Goal: Information Seeking & Learning: Learn about a topic

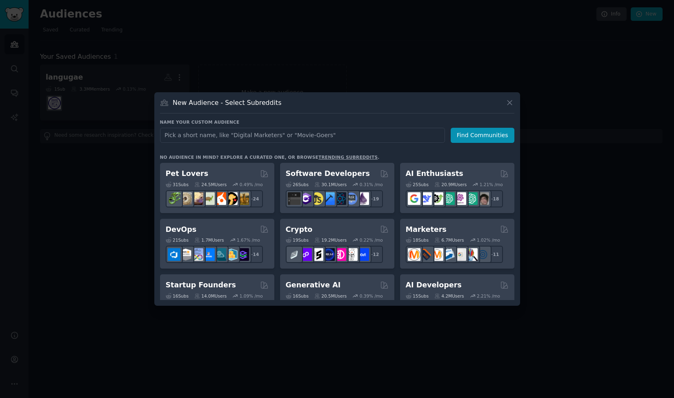
drag, startPoint x: 0, startPoint y: 0, endPoint x: 299, endPoint y: 134, distance: 328.2
click at [299, 134] on input "text" at bounding box center [302, 135] width 285 height 15
type input "tarot"
click at [493, 132] on button "Find Communities" at bounding box center [482, 135] width 64 height 15
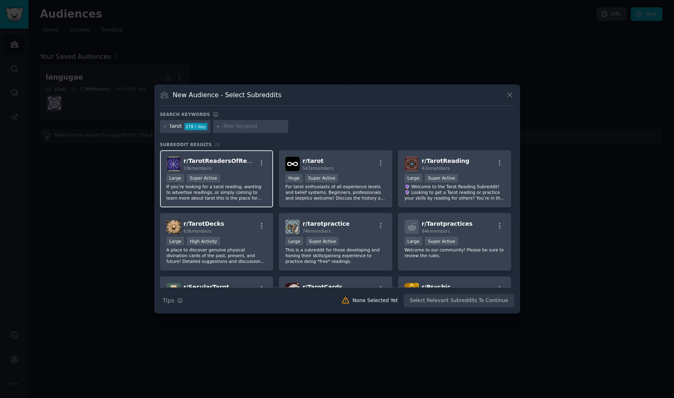
click at [253, 181] on div "Large Super Active" at bounding box center [216, 179] width 100 height 10
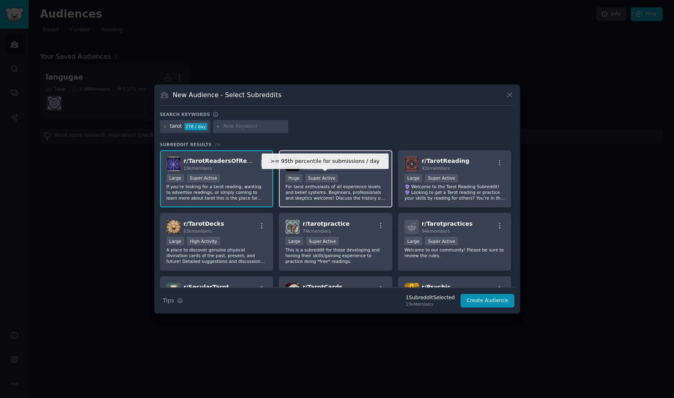
click at [315, 180] on div "Super Active" at bounding box center [321, 178] width 33 height 9
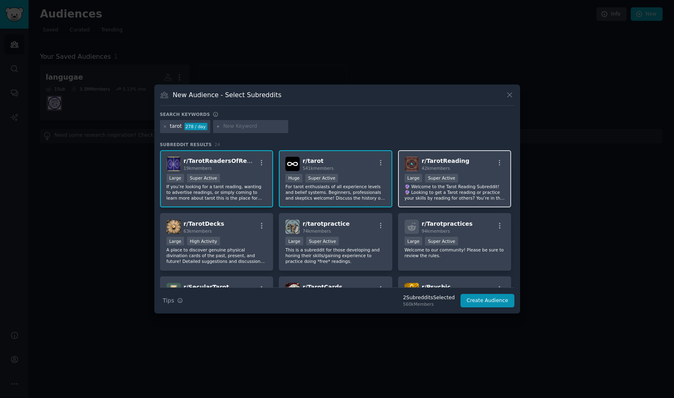
click at [432, 170] on span "42k members" at bounding box center [435, 168] width 28 height 5
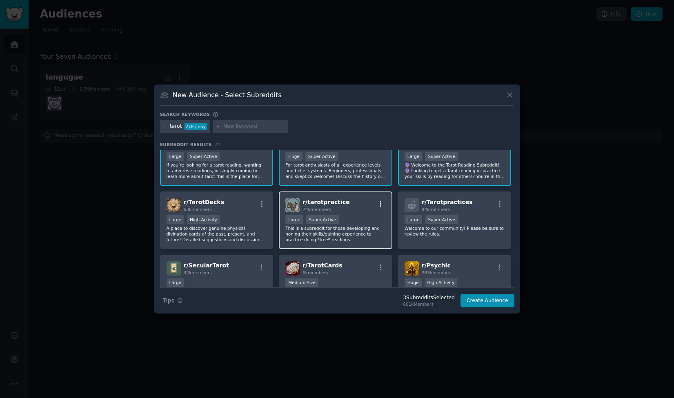
scroll to position [41, 0]
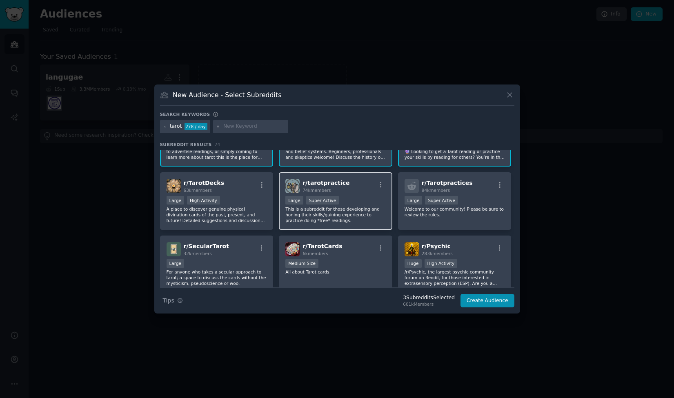
click at [326, 193] on div "r/ tarotpractice 74k members Large Super Active This is a subreddit for those d…" at bounding box center [335, 201] width 113 height 58
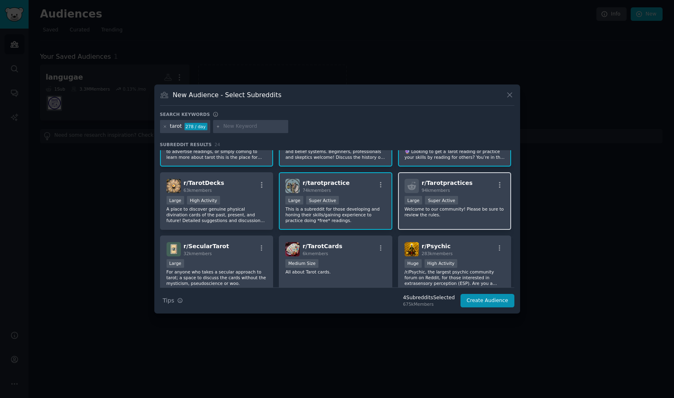
click at [431, 190] on span "94k members" at bounding box center [435, 190] width 28 height 5
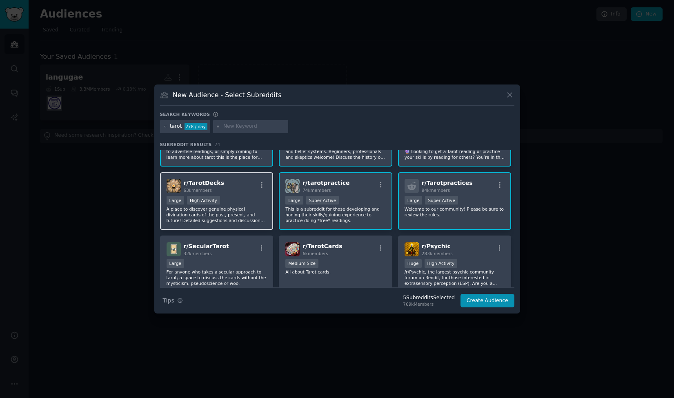
click at [262, 197] on div "Large High Activity" at bounding box center [216, 201] width 100 height 10
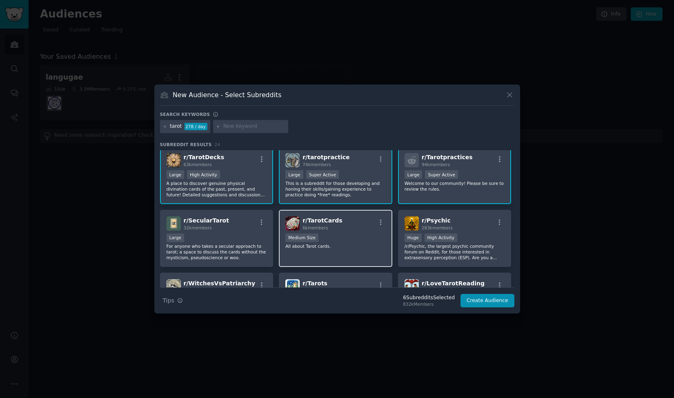
scroll to position [82, 0]
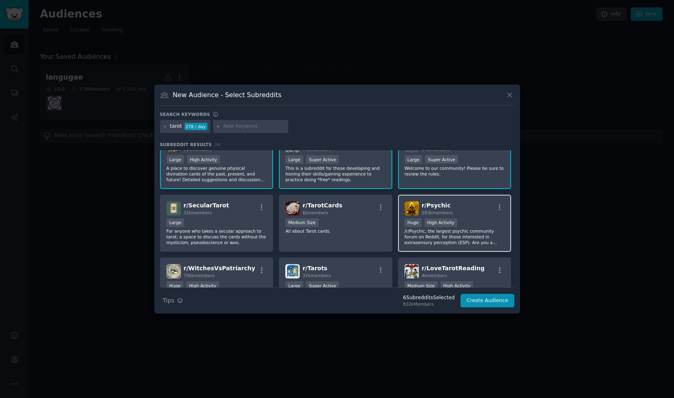
click at [410, 205] on img at bounding box center [411, 208] width 14 height 14
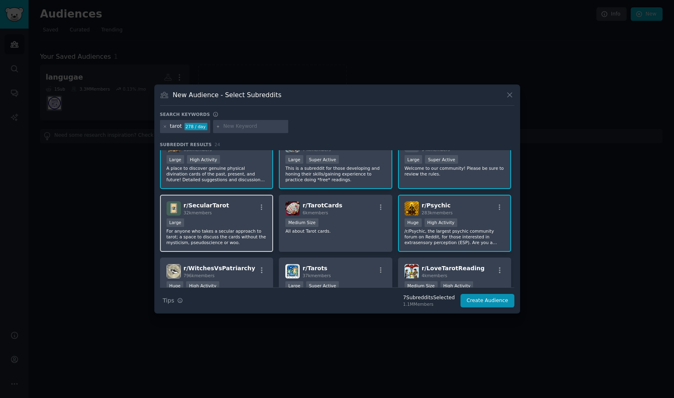
click at [233, 213] on div "r/ SecularTarot 32k members" at bounding box center [216, 208] width 100 height 14
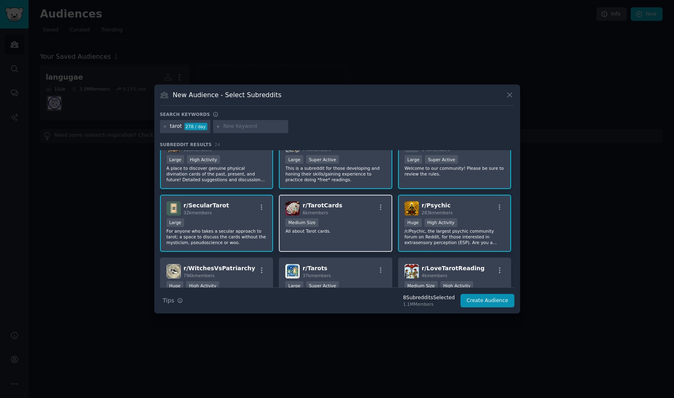
click at [314, 213] on span "6k members" at bounding box center [315, 212] width 26 height 5
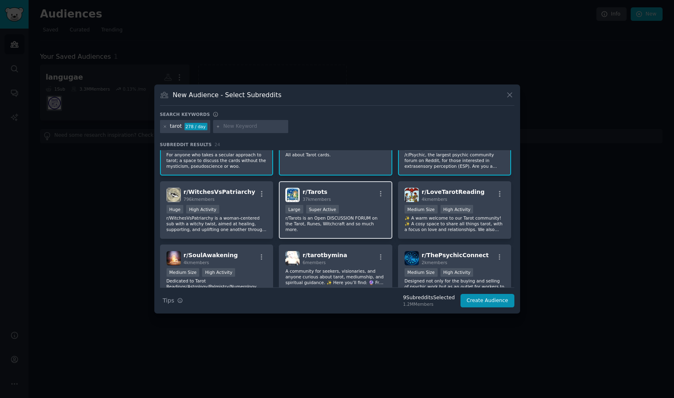
scroll to position [163, 0]
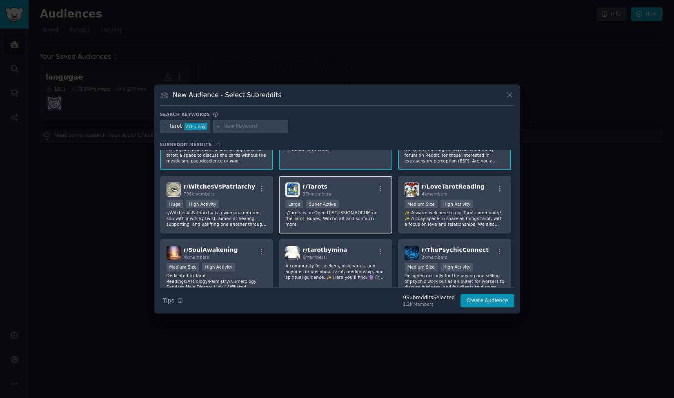
drag, startPoint x: 247, startPoint y: 205, endPoint x: 315, endPoint y: 205, distance: 67.7
click at [249, 205] on div "Huge High Activity" at bounding box center [216, 205] width 100 height 10
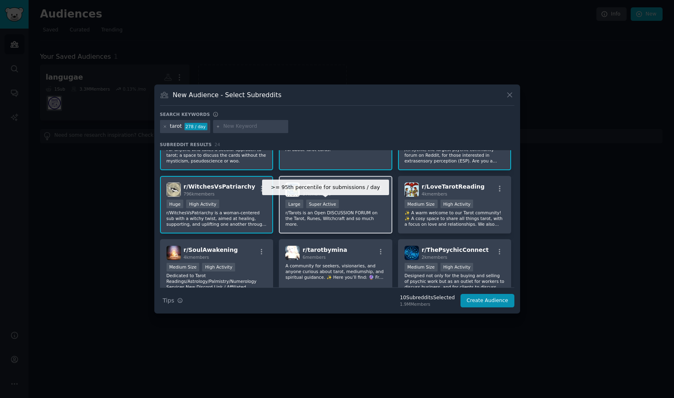
click at [321, 206] on div "Super Active" at bounding box center [322, 204] width 33 height 9
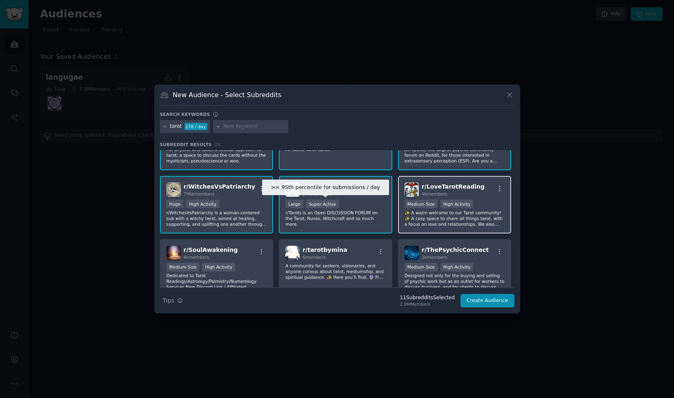
drag, startPoint x: 321, startPoint y: 206, endPoint x: 433, endPoint y: 208, distance: 112.2
click at [433, 208] on div "Medium Size" at bounding box center [420, 204] width 33 height 9
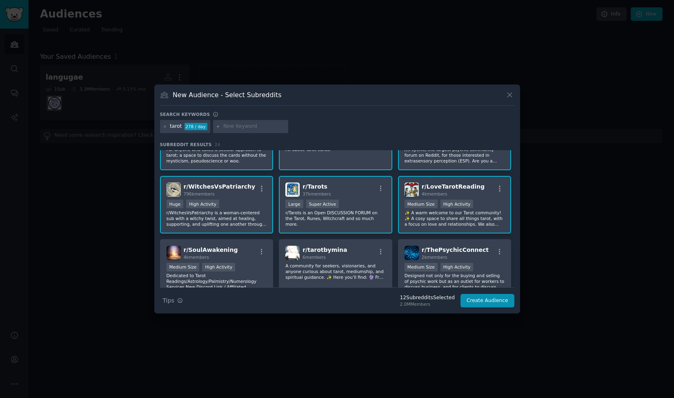
click at [348, 209] on div ">= 95th percentile for submissions / day Large Super Active" at bounding box center [335, 205] width 100 height 10
click at [368, 212] on p "r/Tarots is an Open DISCUSSION FORUM on the Tarot, Runes, Witchcraft and so muc…" at bounding box center [335, 218] width 100 height 17
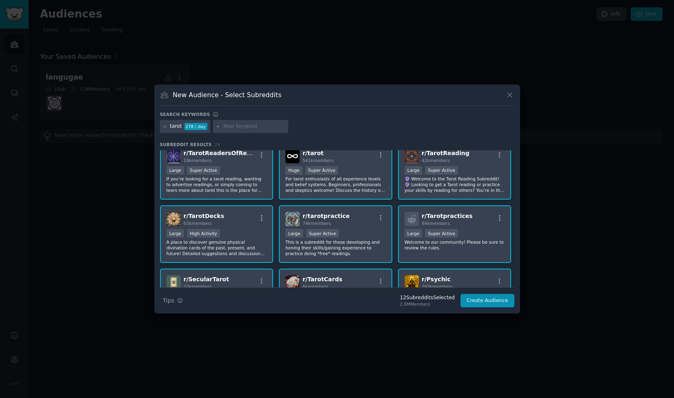
scroll to position [0, 0]
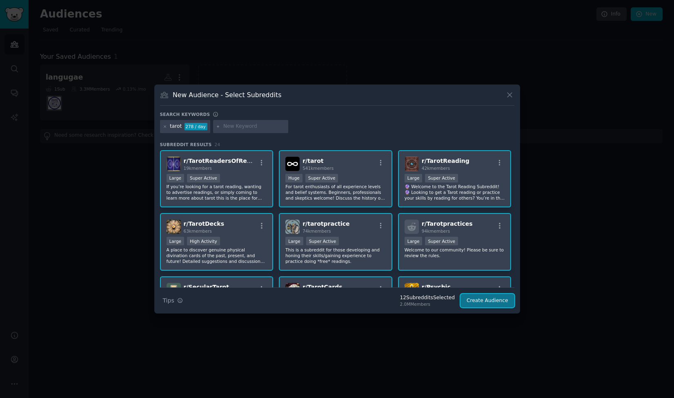
click at [478, 296] on button "Create Audience" at bounding box center [487, 301] width 54 height 14
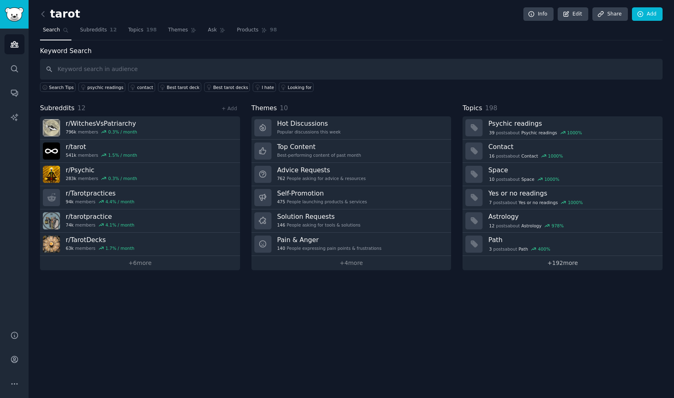
click at [565, 260] on link "+ 192 more" at bounding box center [562, 263] width 200 height 14
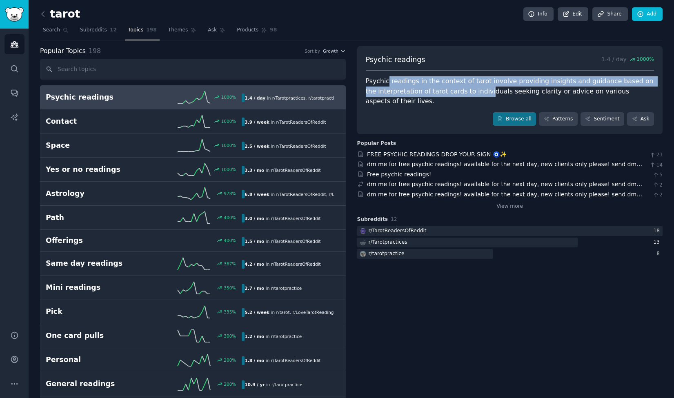
drag, startPoint x: 400, startPoint y: 80, endPoint x: 467, endPoint y: 92, distance: 68.1
click at [467, 92] on div "Psychic readings in the context of tarot involve providing insights and guidanc…" at bounding box center [510, 91] width 288 height 30
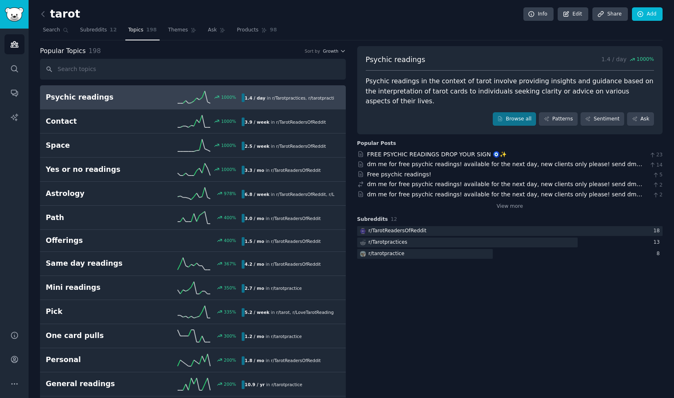
drag, startPoint x: 467, startPoint y: 92, endPoint x: 454, endPoint y: 103, distance: 16.8
click at [454, 112] on div "Browse all Patterns Sentiment Ask" at bounding box center [510, 119] width 288 height 14
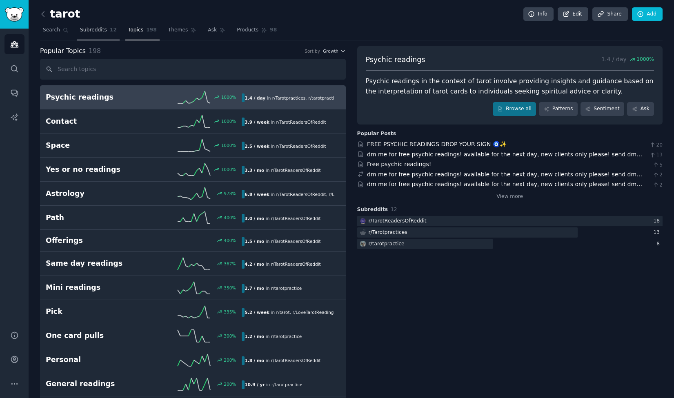
click at [87, 29] on span "Subreddits" at bounding box center [93, 30] width 27 height 7
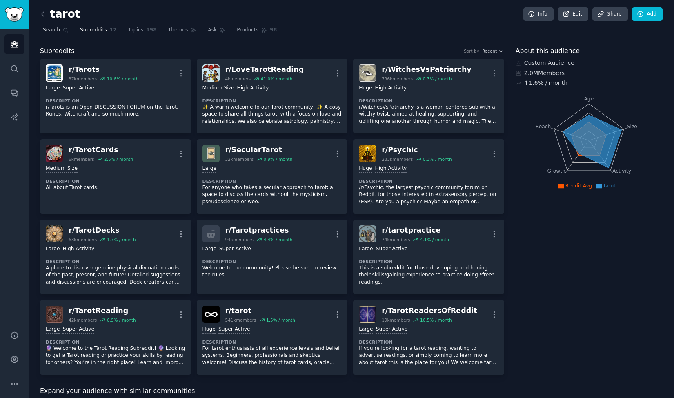
click at [56, 31] on span "Search" at bounding box center [51, 30] width 17 height 7
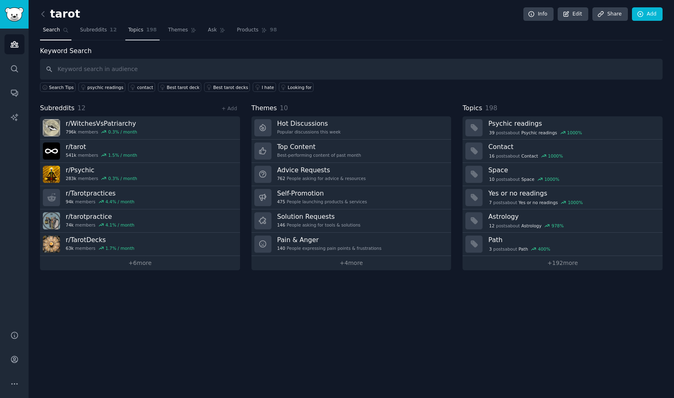
click at [129, 31] on span "Topics" at bounding box center [135, 30] width 15 height 7
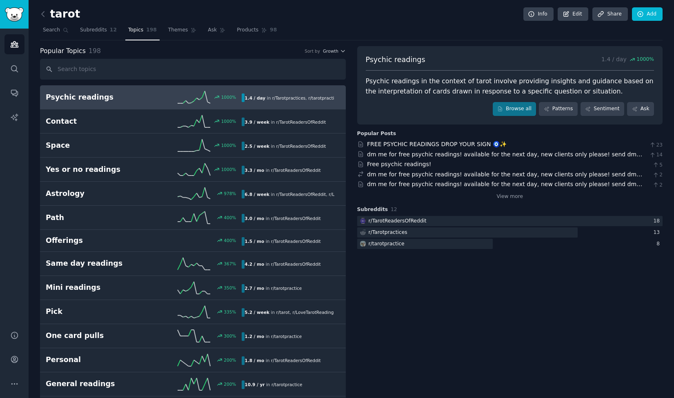
click at [126, 100] on h2 "Psychic readings" at bounding box center [95, 97] width 98 height 10
click at [554, 105] on link "Patterns" at bounding box center [558, 109] width 38 height 14
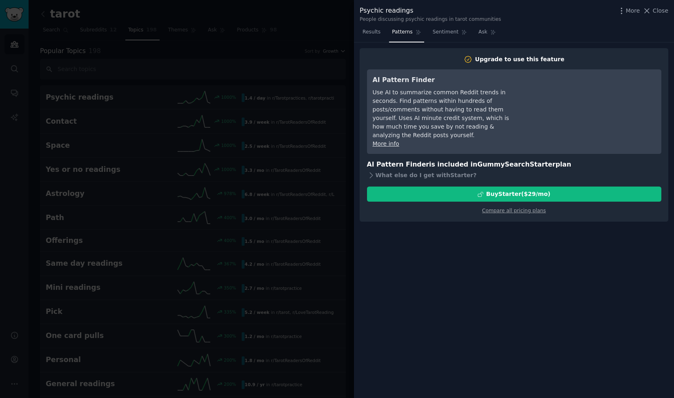
click at [332, 33] on div at bounding box center [337, 199] width 674 height 398
